Goal: Task Accomplishment & Management: Use online tool/utility

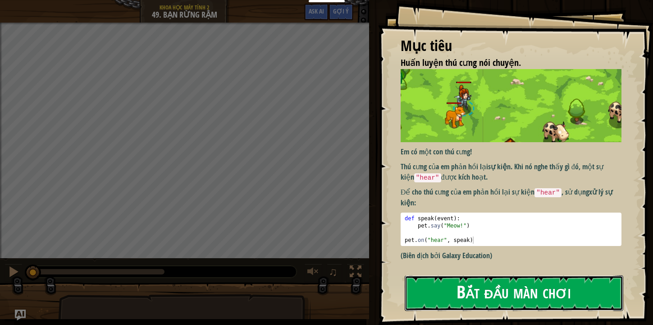
click at [443, 289] on button "Bắt đầu màn chơi" at bounding box center [514, 293] width 219 height 36
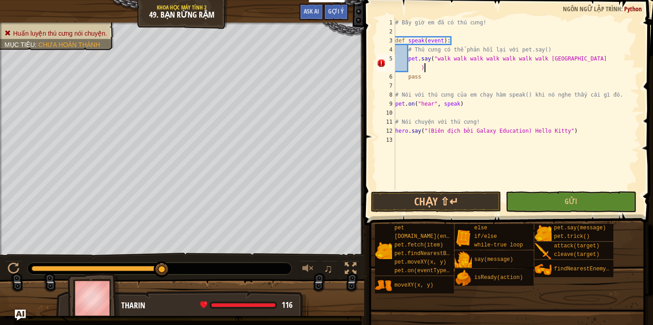
scroll to position [4, 20]
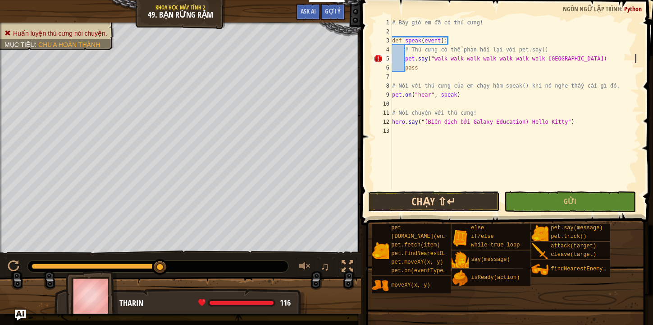
click at [456, 206] on button "Chạy ⇧↵" at bounding box center [434, 201] width 132 height 21
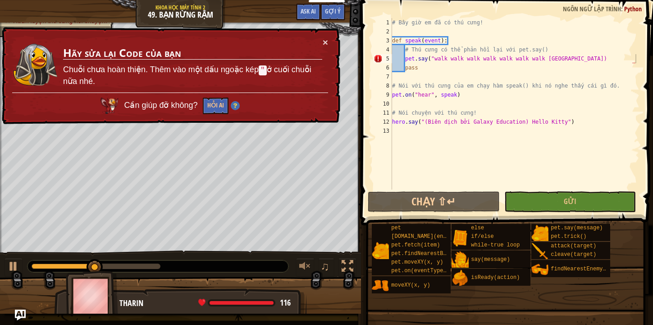
click at [330, 41] on div "× Hãy sửa lại Code của bạn [PERSON_NAME] chưa hoàn thiện. Thêm vào một dấu ngoặ…" at bounding box center [170, 75] width 340 height 97
click at [326, 45] on button "×" at bounding box center [325, 41] width 5 height 9
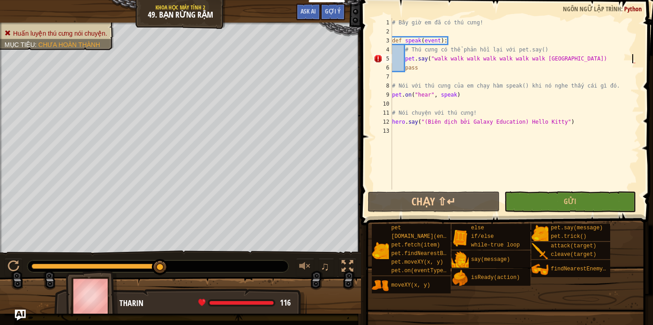
click at [631, 59] on div "# Bây giờ em đã có thú cưng! def speak ( event ) : # Thú cưng có thể phản hồi l…" at bounding box center [514, 112] width 249 height 189
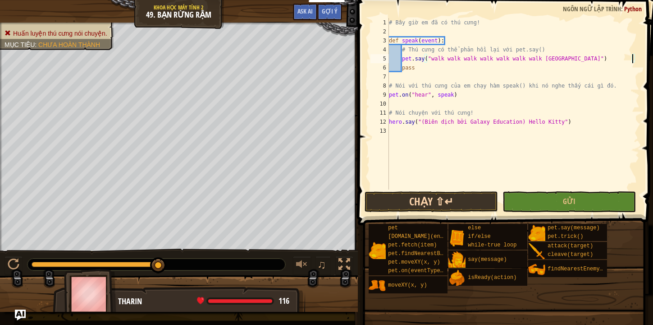
type textarea "pet.say("walk walk walk walk walk walk walk [GEOGRAPHIC_DATA]")"
click at [453, 207] on button "Chạy ⇧↵" at bounding box center [431, 201] width 133 height 21
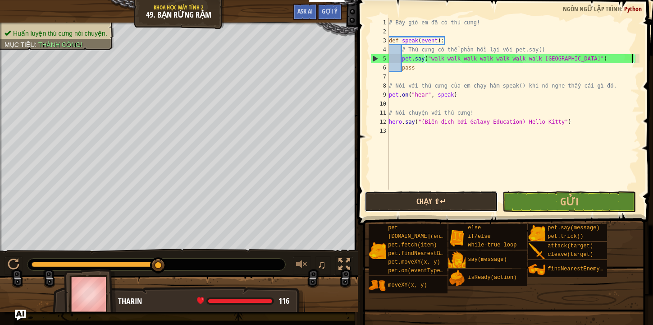
click at [414, 200] on button "Chạy ⇧↵" at bounding box center [431, 201] width 133 height 21
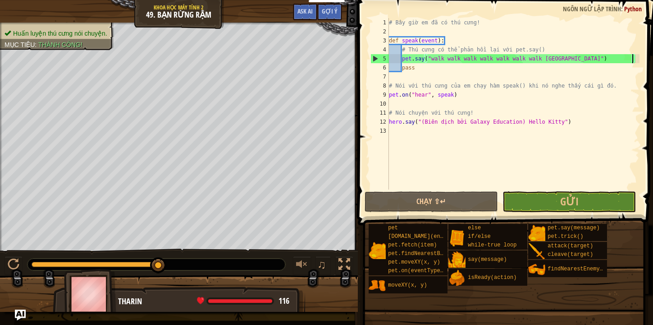
click at [567, 189] on div "# Bây giờ em đã có thú cưng! def speak ( event ) : # Thú cưng có thể phản hồi l…" at bounding box center [513, 112] width 253 height 189
click at [573, 200] on span "Gửi" at bounding box center [569, 201] width 18 height 14
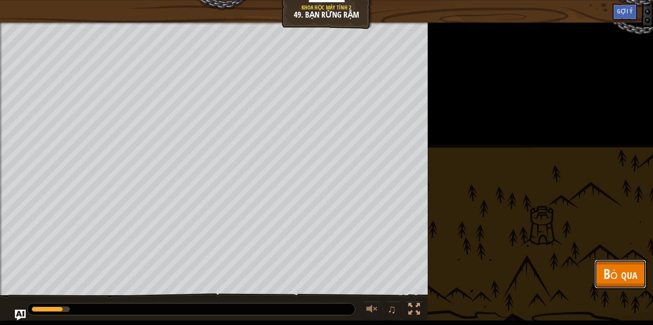
click at [624, 272] on span "Bỏ qua" at bounding box center [621, 273] width 34 height 18
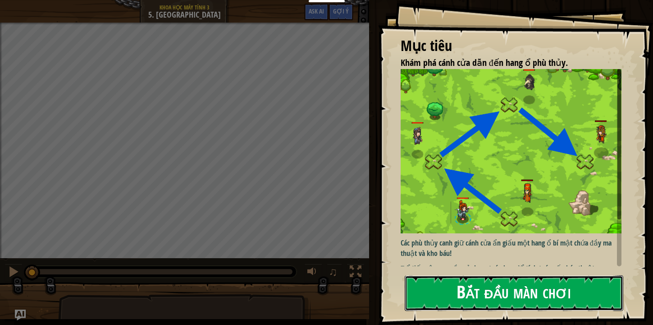
click at [494, 301] on button "Bắt đầu màn chơi" at bounding box center [514, 293] width 219 height 36
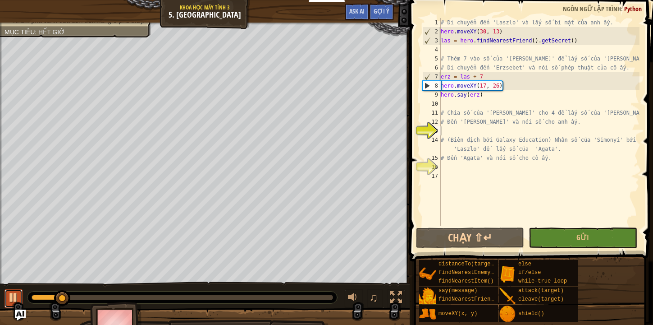
click at [17, 299] on div at bounding box center [14, 297] width 12 height 12
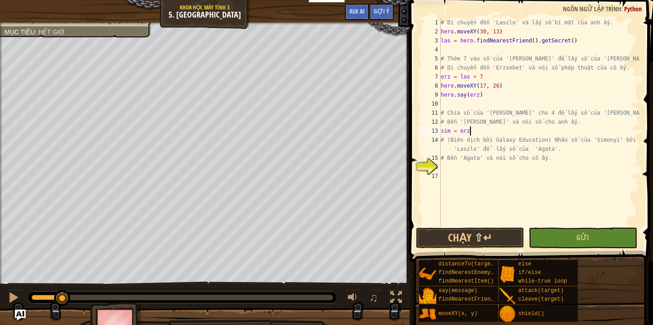
scroll to position [4, 2]
type textarea "sim = erz / 4"
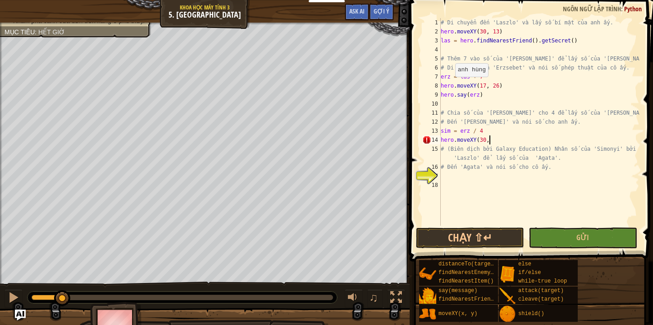
scroll to position [4, 4]
type textarea "hero.moveXY(30,39)"
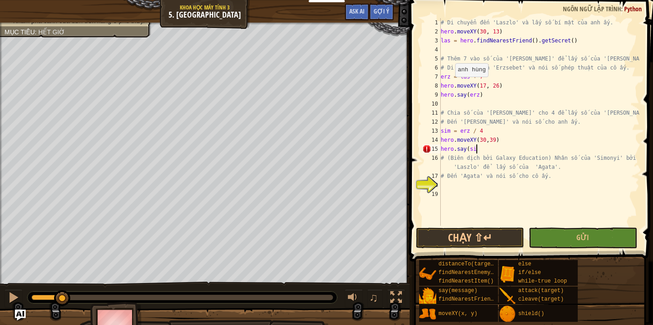
scroll to position [4, 3]
type textarea "hero.say(sim)"
click at [446, 185] on div "# Di chuyển đến 'Laszlo' và lấy số bí mật của anh ấy. hero . moveXY ( 30 , 13 )…" at bounding box center [539, 130] width 201 height 225
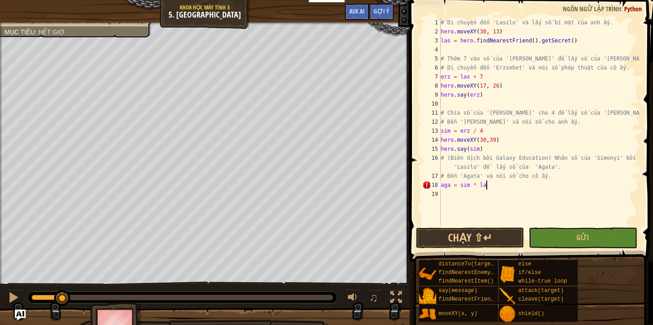
type textarea "aga = sim * las"
type textarea "hero.moveXY(43,26)"
type textarea "hero.say(aga)"
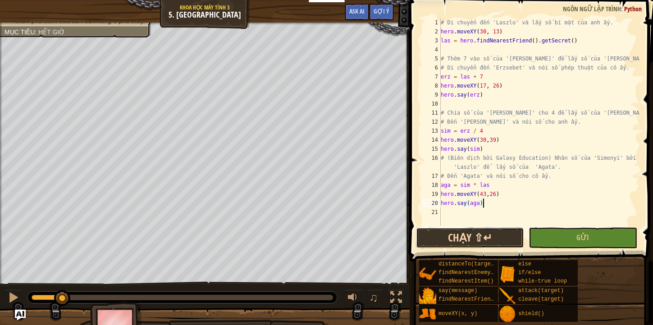
click at [452, 228] on button "Chạy ⇧↵" at bounding box center [470, 237] width 108 height 21
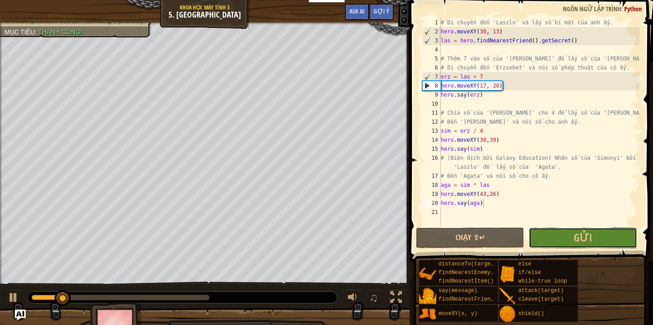
click at [589, 240] on span "Gửi" at bounding box center [583, 237] width 18 height 14
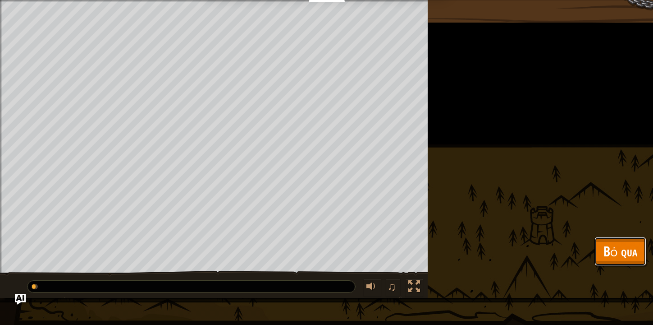
click at [616, 249] on span "Bỏ qua" at bounding box center [621, 251] width 34 height 18
